Goal: Task Accomplishment & Management: Complete application form

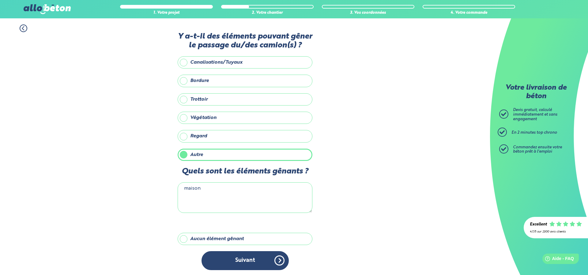
click at [207, 194] on textarea "maison" at bounding box center [245, 197] width 135 height 31
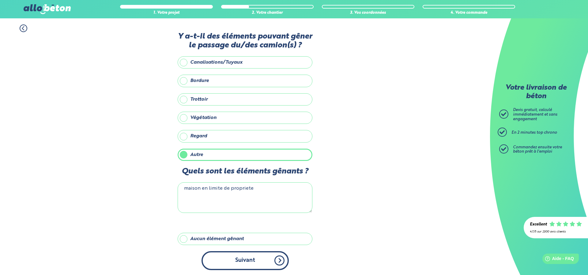
type textarea "maison en limite de propriete"
click at [219, 261] on button "Suivant" at bounding box center [244, 260] width 87 height 19
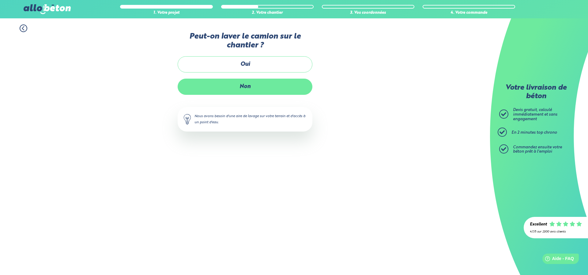
click at [240, 84] on label "Non" at bounding box center [245, 87] width 135 height 16
click at [0, 0] on input "Non" at bounding box center [0, 0] width 0 height 0
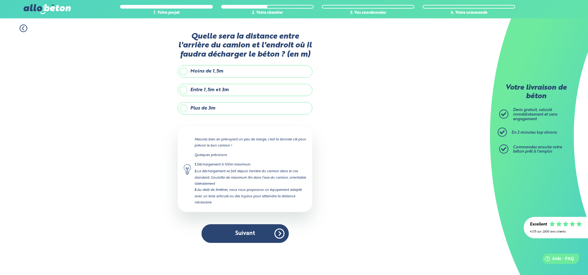
click at [225, 111] on label "Plus de 3m" at bounding box center [245, 108] width 135 height 12
click at [0, 0] on input "Plus de 3m" at bounding box center [0, 0] width 0 height 0
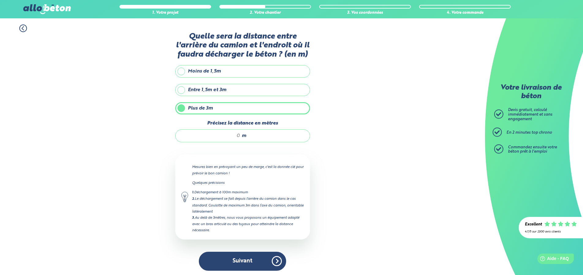
click at [228, 137] on input "Précisez la distance en mètres" at bounding box center [211, 136] width 58 height 6
type input "15"
click at [257, 268] on button "Suivant" at bounding box center [242, 261] width 87 height 19
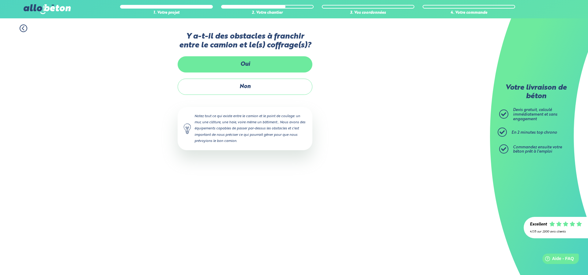
click at [234, 63] on label "Oui" at bounding box center [245, 64] width 135 height 16
click at [0, 0] on input "Oui" at bounding box center [0, 0] width 0 height 0
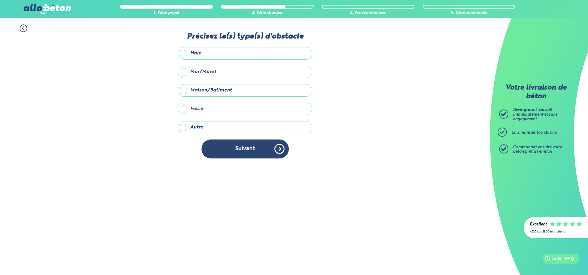
click at [206, 94] on label "Maison/Batiment" at bounding box center [245, 90] width 135 height 12
click at [0, 0] on input "Maison/Batiment" at bounding box center [0, 0] width 0 height 0
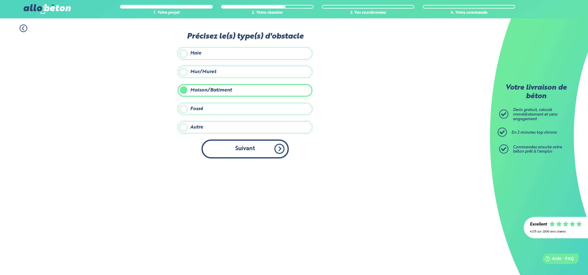
click at [223, 145] on button "Suivant" at bounding box center [244, 149] width 87 height 19
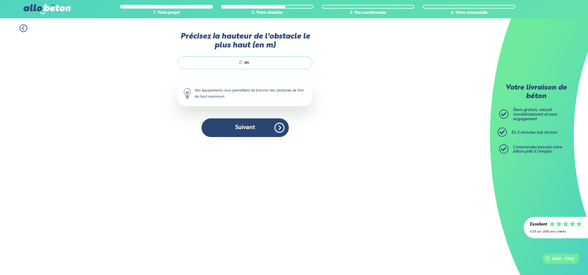
click at [242, 66] on input "Précisez la hauteur de l'obstacle le plus haut (en m)" at bounding box center [213, 63] width 58 height 6
type input "8"
click at [252, 131] on button "Suivant" at bounding box center [244, 127] width 87 height 19
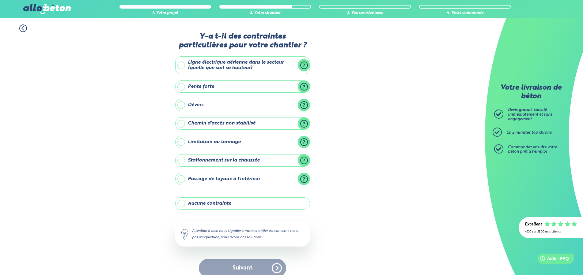
click at [223, 181] on label "Passage de tuyaux à l'intérieur" at bounding box center [242, 179] width 135 height 12
click at [0, 0] on input "Passage de tuyaux à l'intérieur" at bounding box center [0, 0] width 0 height 0
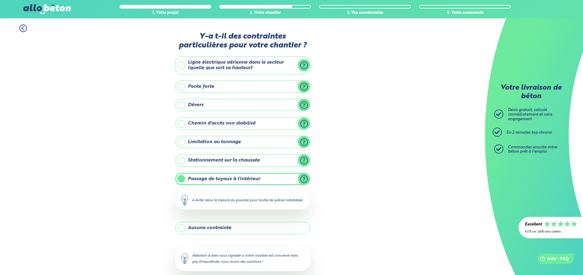
click at [234, 178] on label "Passage de tuyaux à l'intérieur" at bounding box center [242, 179] width 135 height 12
click at [0, 0] on input "Passage de tuyaux à l'intérieur" at bounding box center [0, 0] width 0 height 0
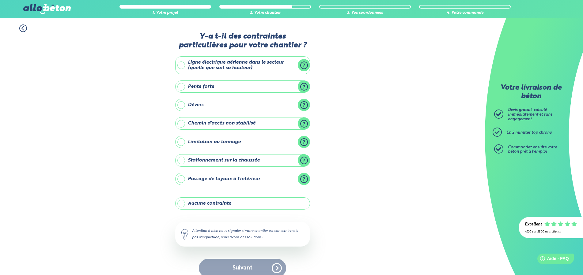
click at [244, 180] on label "Passage de tuyaux à l'intérieur" at bounding box center [242, 179] width 135 height 12
click at [0, 0] on input "Passage de tuyaux à l'intérieur" at bounding box center [0, 0] width 0 height 0
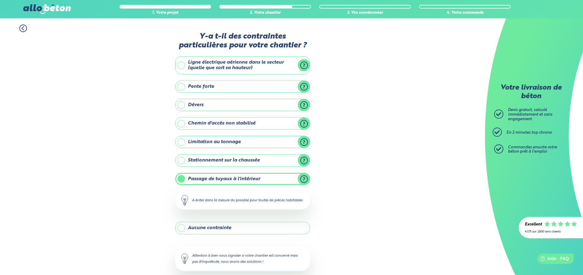
scroll to position [39, 0]
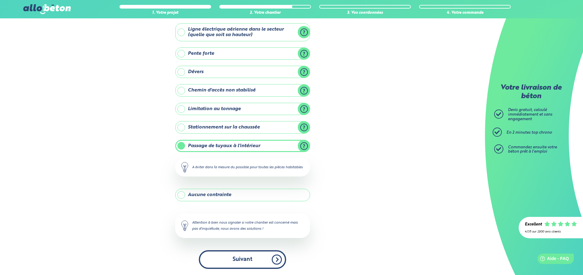
click at [233, 269] on button "Suivant" at bounding box center [242, 259] width 87 height 19
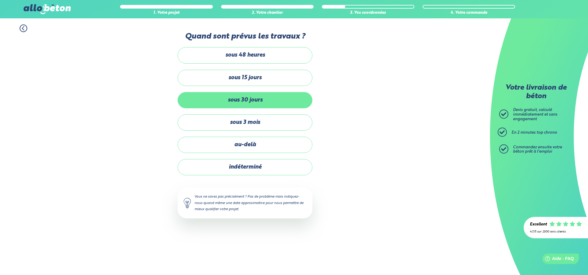
click at [257, 99] on label "sous 30 jours" at bounding box center [245, 100] width 135 height 16
click at [0, 0] on input "sous 30 jours" at bounding box center [0, 0] width 0 height 0
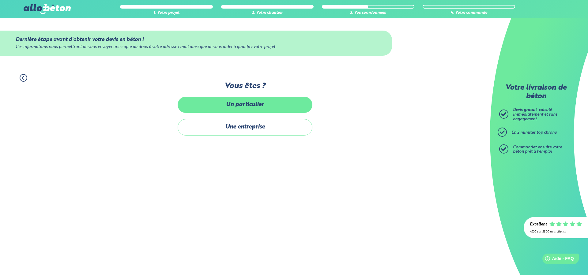
click at [262, 106] on label "Un particulier" at bounding box center [245, 105] width 135 height 16
click at [0, 0] on input "Un particulier" at bounding box center [0, 0] width 0 height 0
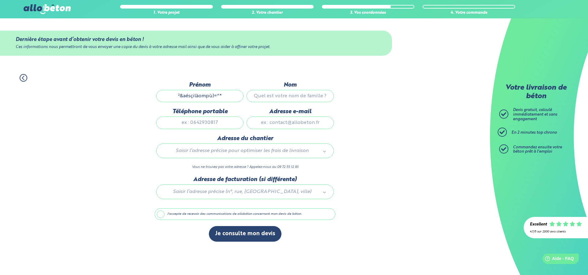
click at [209, 226] on button "Je consulte mon devis" at bounding box center [245, 234] width 73 height 16
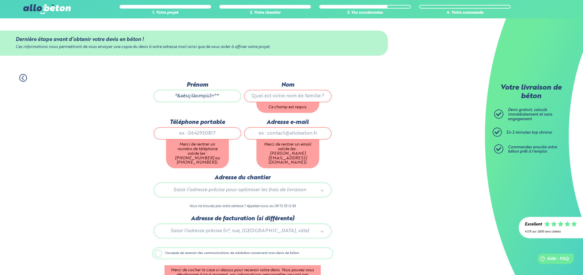
drag, startPoint x: 217, startPoint y: 102, endPoint x: 154, endPoint y: 101, distance: 63.7
click at [154, 101] on input "²&aésçilàompù)=^*" at bounding box center [197, 96] width 87 height 12
type input "*"
click at [194, 98] on input "*" at bounding box center [197, 96] width 87 height 12
click at [203, 98] on input "Prénom" at bounding box center [197, 96] width 87 height 12
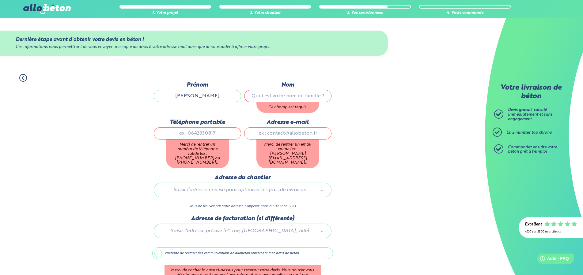
type input "[PERSON_NAME]"
click at [301, 99] on input "Nom" at bounding box center [287, 96] width 87 height 12
type input "LEMAIRE"
click at [196, 134] on input "Téléphone portable" at bounding box center [197, 133] width 87 height 12
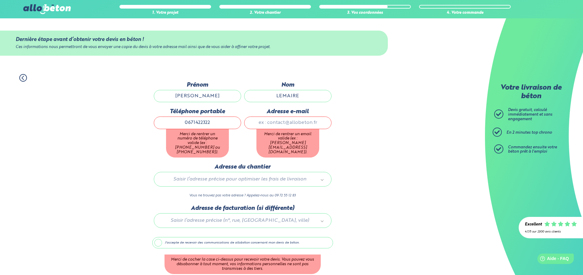
type input "0671422322"
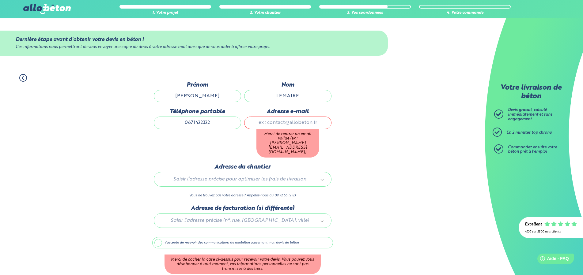
click at [251, 123] on input "Adresse e-mail" at bounding box center [287, 123] width 87 height 12
type input "[EMAIL_ADDRESS][DOMAIN_NAME]"
click at [262, 168] on body "09 72 55 12 83 Conseils et Appel Gratuits nos produits le béton prêt à l'emploi…" at bounding box center [291, 151] width 583 height 303
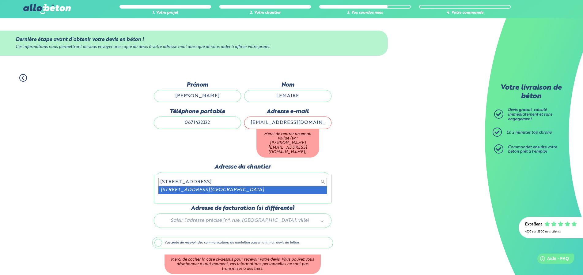
type input "[STREET_ADDRESS]"
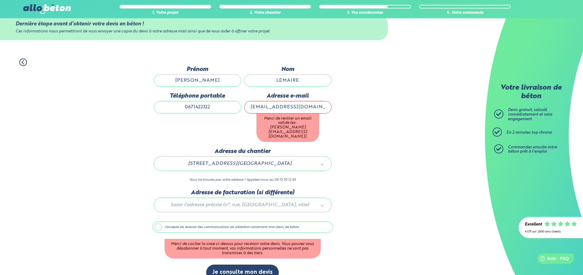
scroll to position [17, 0]
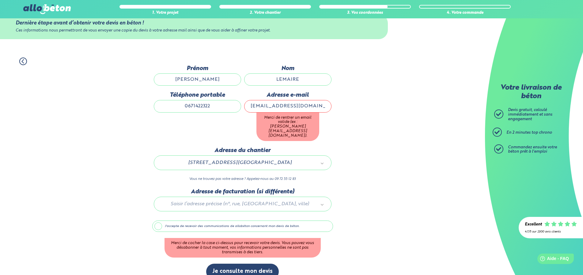
click at [157, 221] on label "J'accepte de recevoir des communications de allobéton concernant mon devis de b…" at bounding box center [242, 227] width 181 height 12
click at [0, 0] on input "J'accepte de recevoir des communications de allobéton concernant mon devis de b…" at bounding box center [0, 0] width 0 height 0
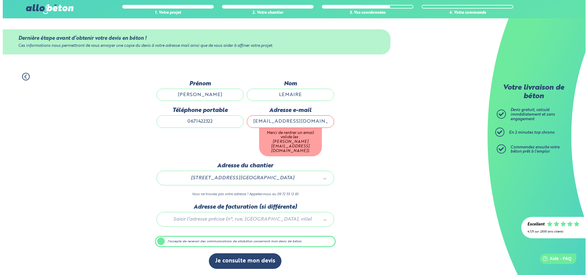
scroll to position [0, 0]
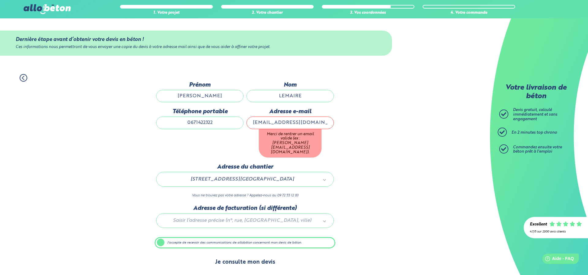
click at [246, 255] on button "Je consulte mon devis" at bounding box center [245, 263] width 73 height 16
